Goal: Information Seeking & Learning: Understand process/instructions

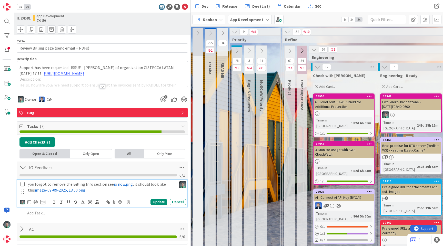
click at [117, 184] on span "io now.png" at bounding box center [123, 183] width 19 height 5
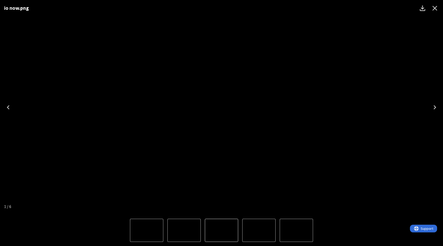
click at [438, 7] on icon "Close" at bounding box center [435, 8] width 8 height 8
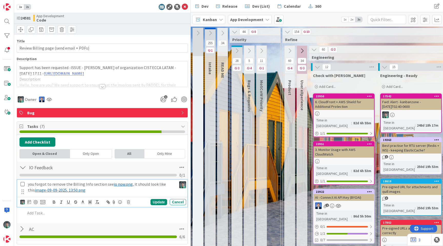
click at [43, 190] on span "image-09-09-2025, 13:50.png" at bounding box center [60, 189] width 50 height 5
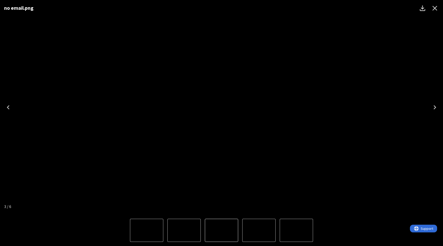
click at [435, 8] on icon "Close" at bounding box center [434, 8] width 5 height 5
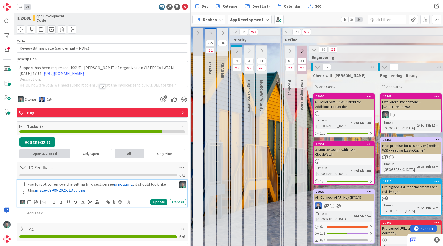
click at [115, 184] on span "io now.png" at bounding box center [123, 183] width 19 height 5
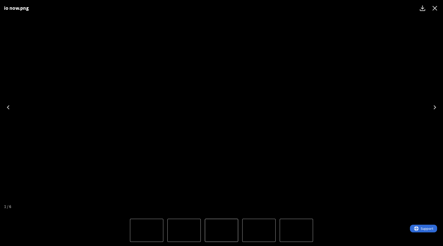
click at [435, 9] on icon "Close" at bounding box center [435, 8] width 8 height 8
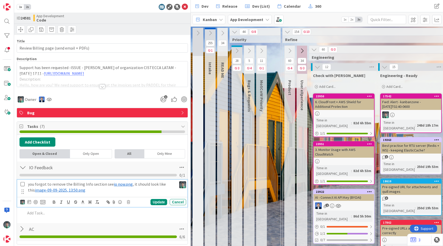
click at [63, 189] on span "image-09-09-2025, 13:50.png" at bounding box center [60, 189] width 50 height 5
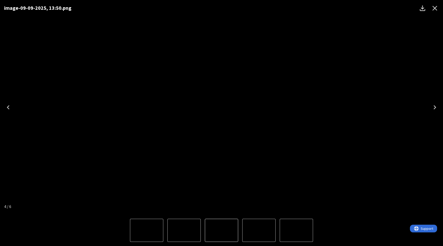
click at [435, 8] on icon "Close" at bounding box center [434, 8] width 5 height 5
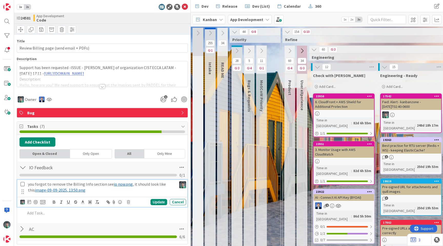
click at [118, 185] on span "io now.png" at bounding box center [123, 183] width 19 height 5
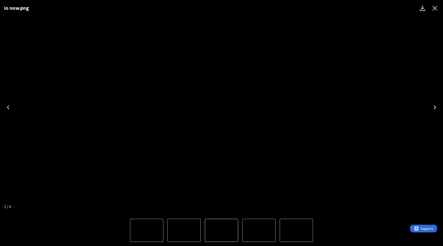
click at [436, 7] on icon "Close" at bounding box center [434, 8] width 5 height 5
